Goal: Check status

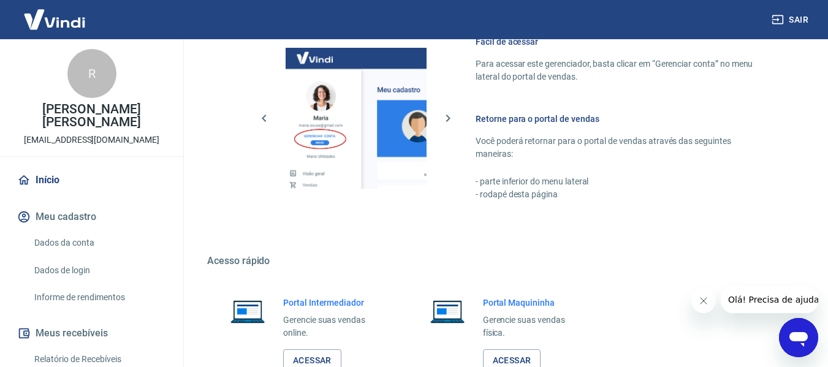
scroll to position [613, 0]
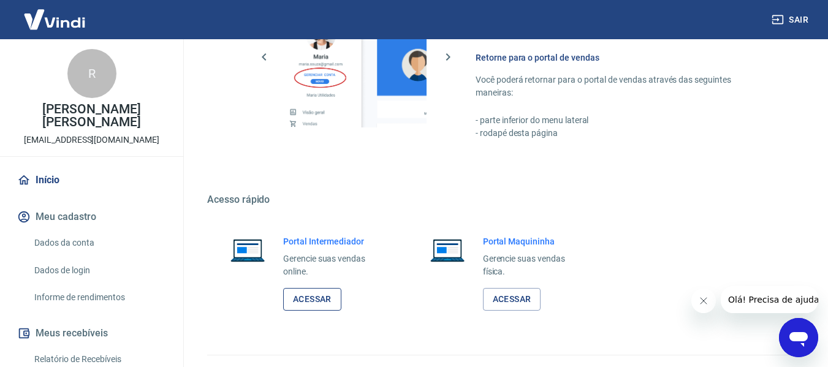
click at [320, 299] on link "Acessar" at bounding box center [312, 299] width 58 height 23
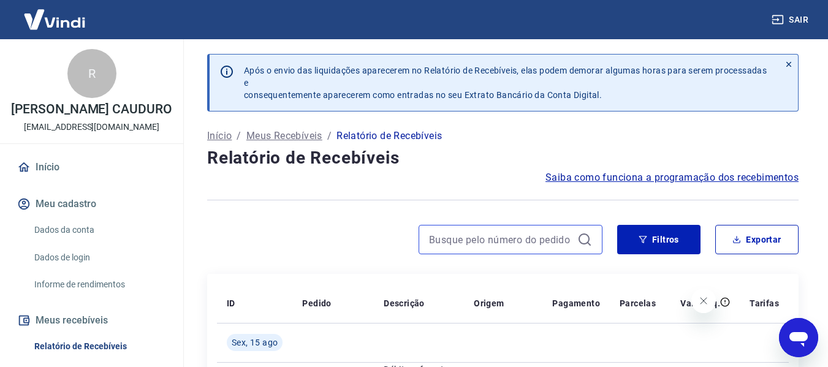
click at [504, 243] on input at bounding box center [500, 240] width 143 height 18
paste input "81825"
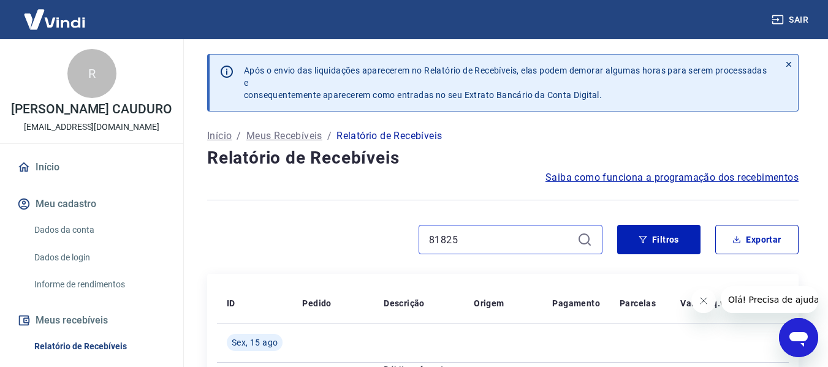
type input "81825"
